Goal: Check status: Check status

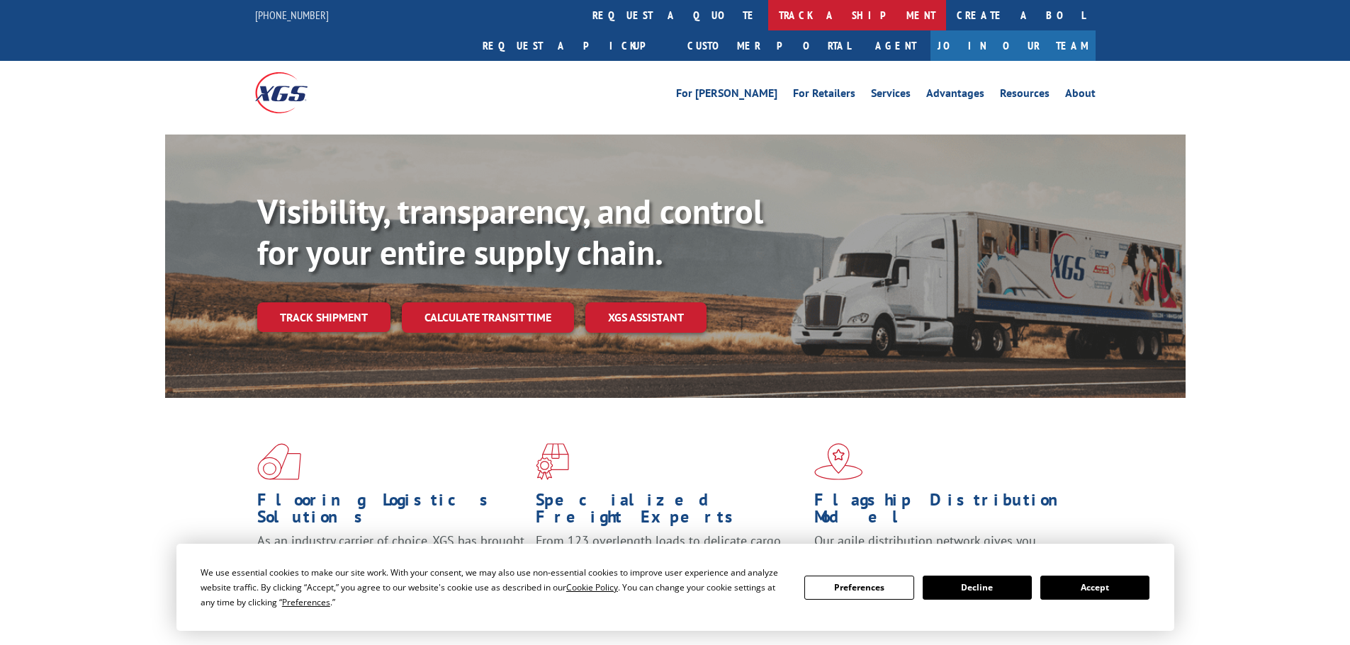
click at [768, 16] on link "track a shipment" at bounding box center [857, 15] width 178 height 30
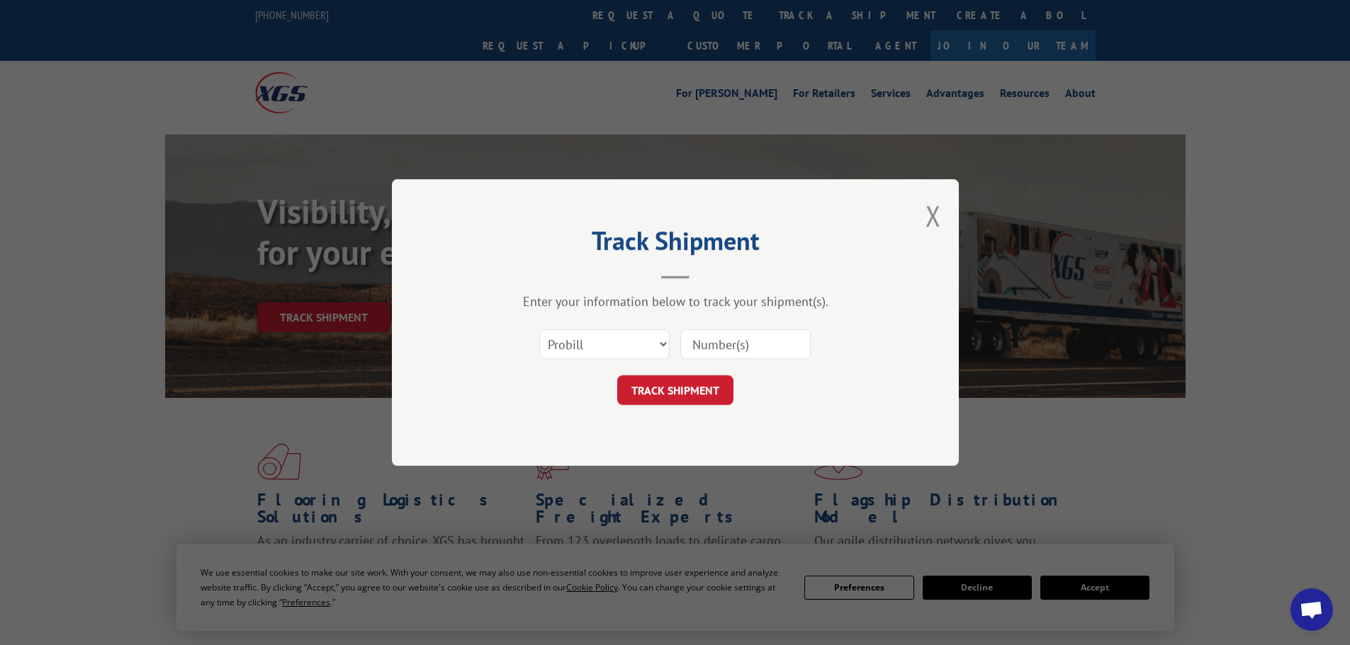
click at [701, 345] on input at bounding box center [745, 344] width 130 height 30
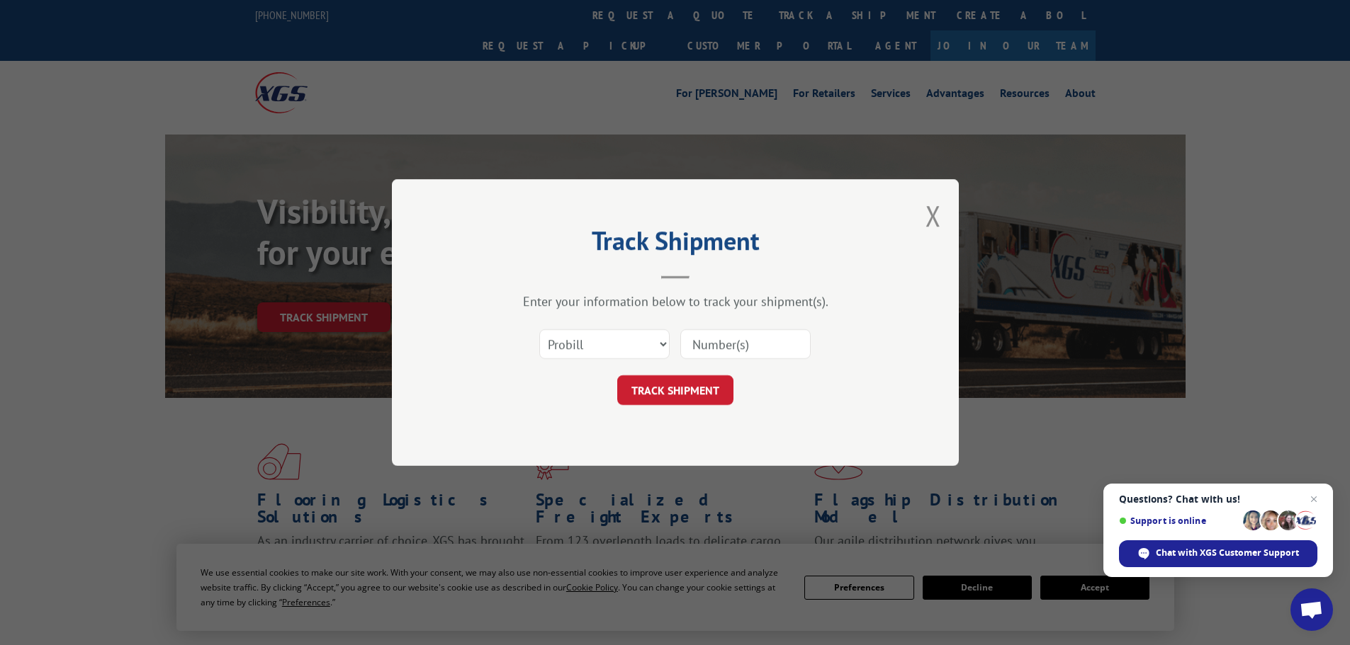
paste input "17476894"
type input "17476894"
click at [678, 384] on button "TRACK SHIPMENT" at bounding box center [675, 391] width 116 height 30
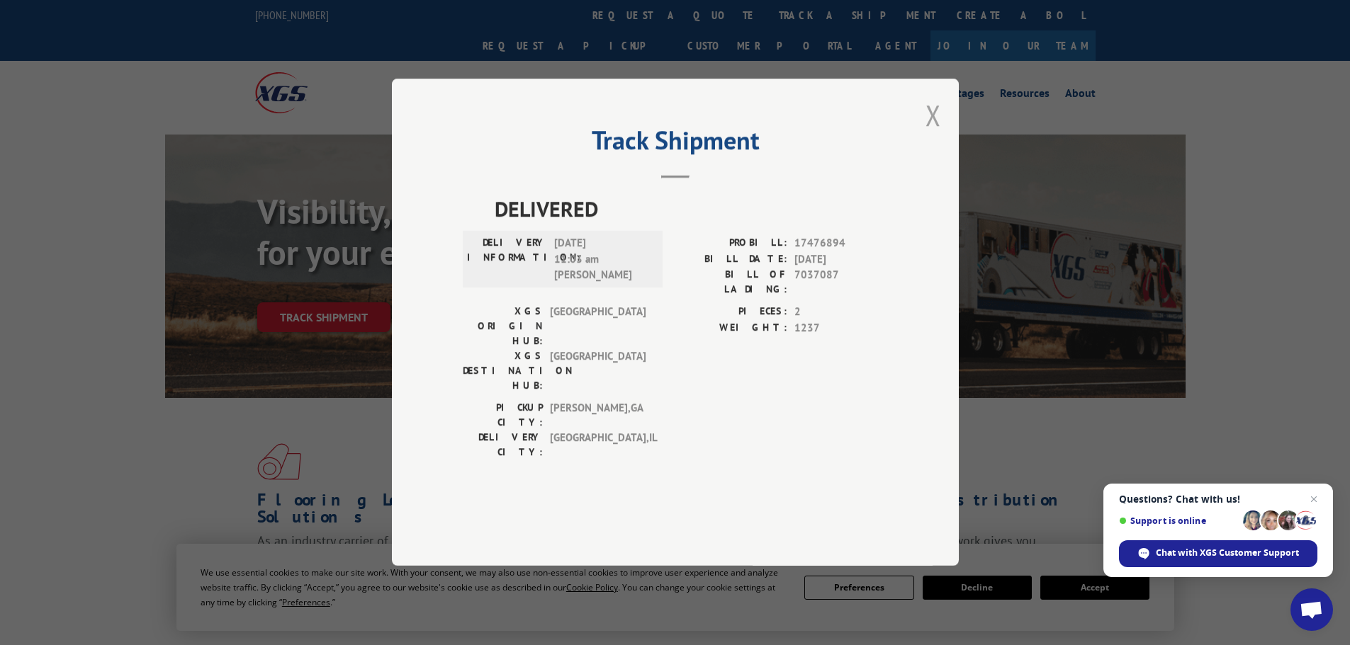
click at [932, 134] on button "Close modal" at bounding box center [933, 115] width 16 height 38
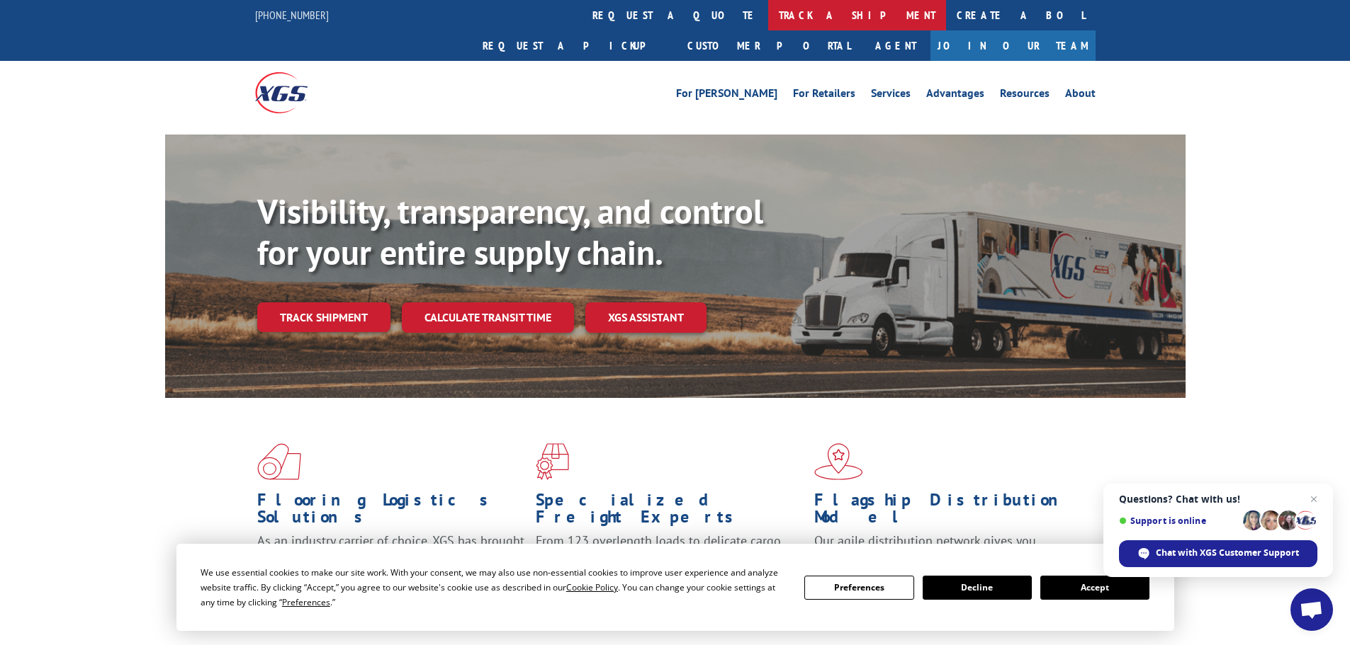
click at [768, 9] on link "track a shipment" at bounding box center [857, 15] width 178 height 30
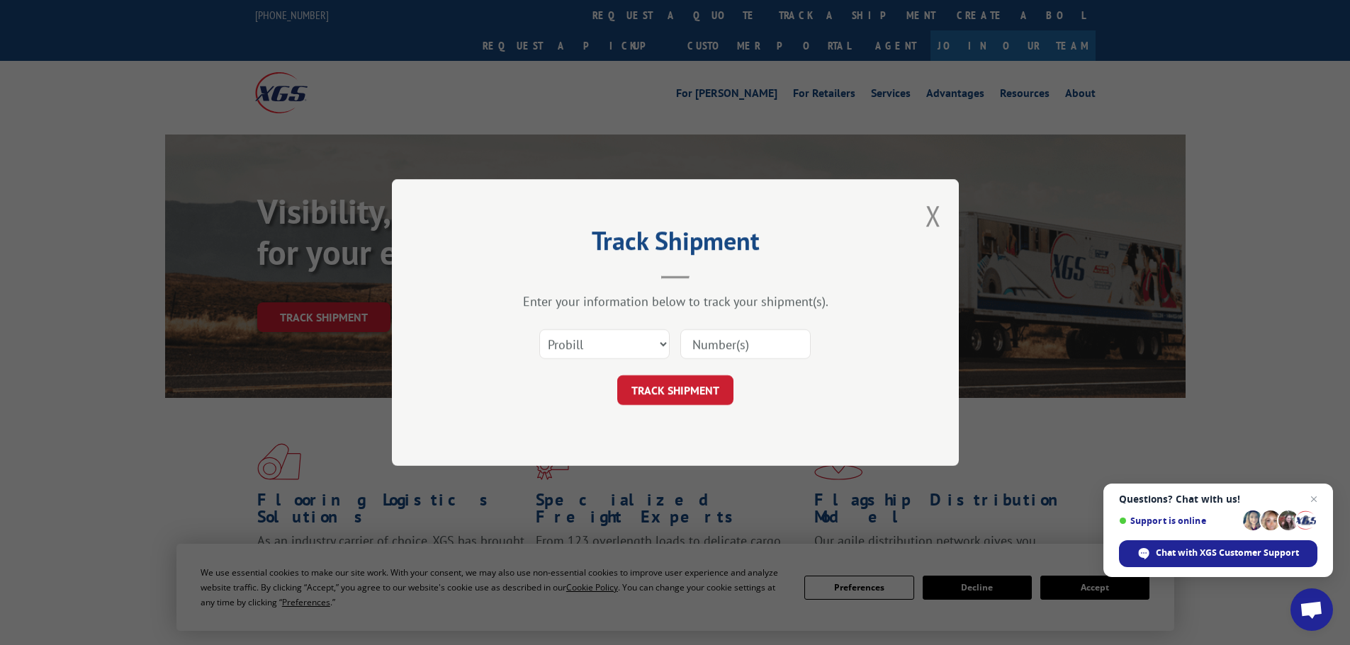
click at [693, 342] on input at bounding box center [745, 344] width 130 height 30
paste input "17232808"
type input "17232808"
click at [658, 389] on button "TRACK SHIPMENT" at bounding box center [675, 391] width 116 height 30
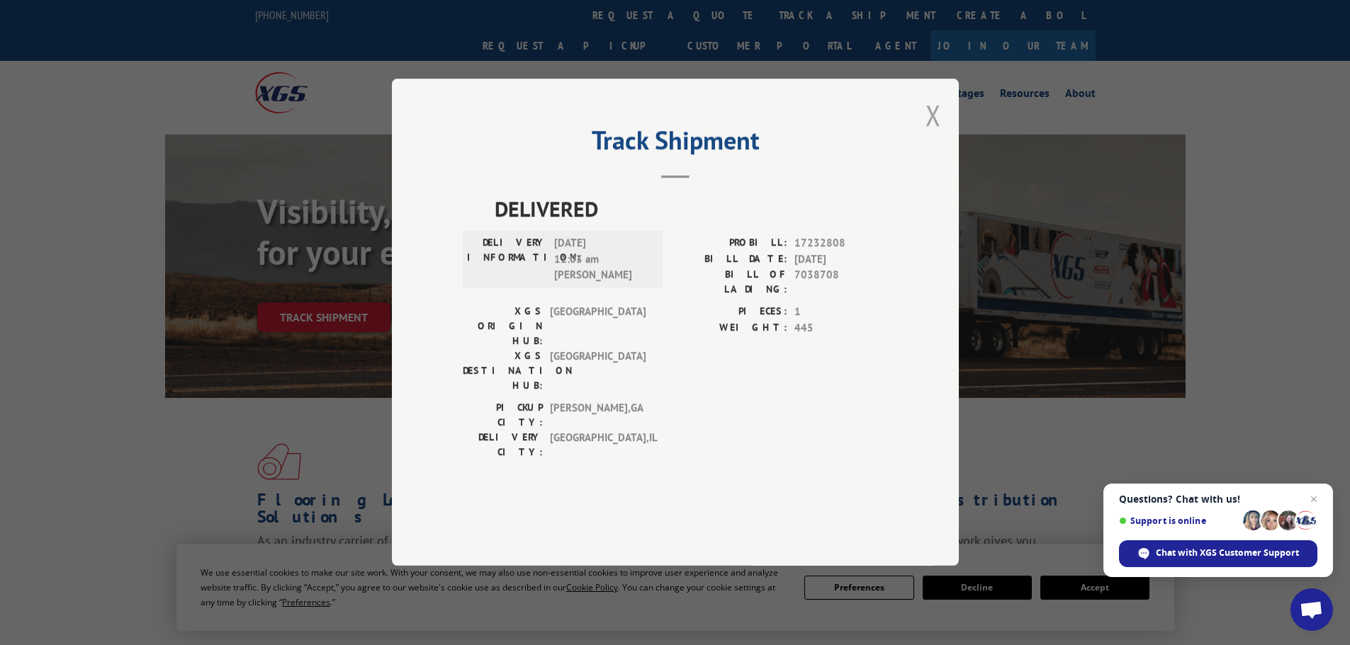
click at [937, 134] on button "Close modal" at bounding box center [933, 115] width 16 height 38
